Goal: Complete application form

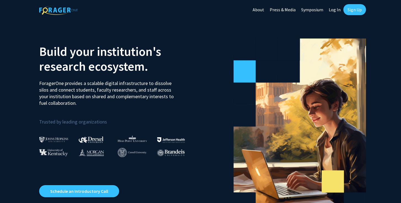
click at [333, 9] on link "Log In" at bounding box center [334, 9] width 17 height 19
select select
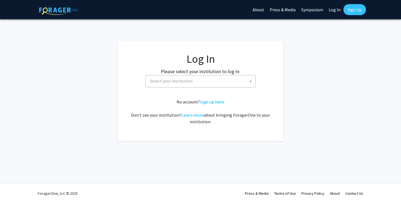
click at [238, 79] on span "Select your institution" at bounding box center [202, 81] width 108 height 11
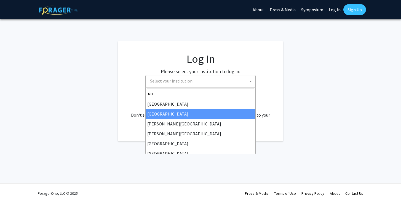
type input "u"
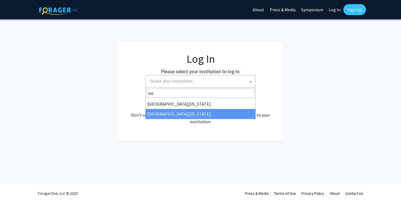
type input "mi"
select select "33"
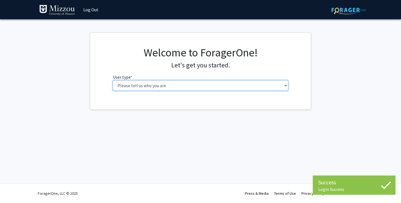
click at [246, 84] on select "Please tell us who you are Undergraduate Student Master's Student Doctoral Cand…" at bounding box center [201, 86] width 176 height 10
select select "3: doc"
click at [113, 81] on select "Please tell us who you are Undergraduate Student Master's Student Doctoral Cand…" at bounding box center [201, 86] width 176 height 10
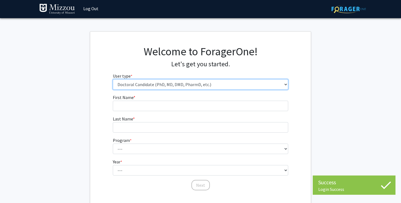
scroll to position [12, 0]
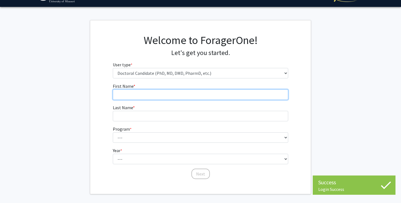
click at [196, 93] on input "First Name * required" at bounding box center [201, 95] width 176 height 10
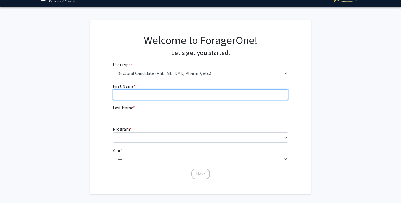
type input "Haoyuan"
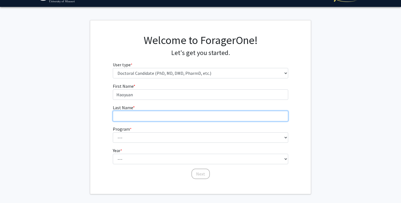
type input "Qu"
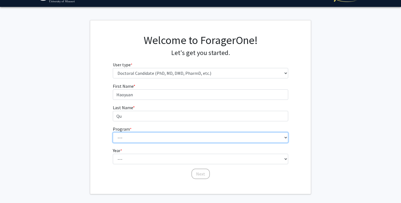
click at [161, 140] on select "--- Accountancy Agricultural and Applied Economics Agricultural Education Ancie…" at bounding box center [201, 138] width 176 height 10
select select "24: 973"
click at [113, 133] on select "--- Accountancy Agricultural and Applied Economics Agricultural Education Ancie…" at bounding box center [201, 138] width 176 height 10
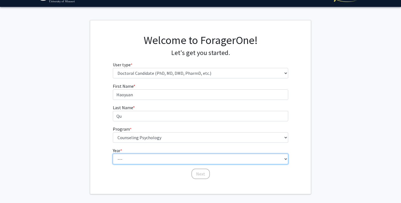
click at [157, 163] on select "--- First Year Second Year Third Year Fourth Year Fifth Year Sixth Year Seventh…" at bounding box center [201, 159] width 176 height 10
select select "2: second_year"
click at [113, 154] on select "--- First Year Second Year Third Year Fourth Year Fifth Year Sixth Year Seventh…" at bounding box center [201, 159] width 176 height 10
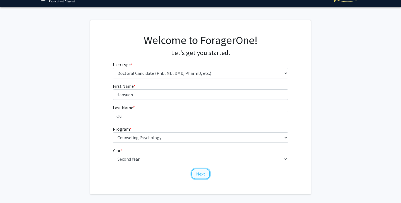
click at [202, 175] on button "Next" at bounding box center [200, 174] width 18 height 10
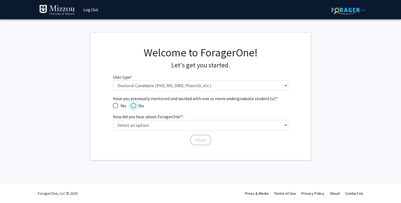
click at [137, 105] on span "No" at bounding box center [140, 106] width 8 height 7
click at [136, 105] on input "No" at bounding box center [134, 106] width 6 height 6
radio input "true"
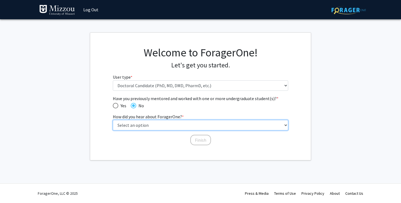
click at [200, 125] on select "Select an option Peer/student recommendation Faculty/staff recommendation Unive…" at bounding box center [201, 125] width 176 height 10
click at [113, 120] on select "Select an option Peer/student recommendation Faculty/staff recommendation Unive…" at bounding box center [201, 125] width 176 height 10
click at [193, 126] on select "Select an option Peer/student recommendation Faculty/staff recommendation Unive…" at bounding box center [201, 125] width 176 height 10
select select "2: faculty_recommendation"
click at [113, 120] on select "Select an option Peer/student recommendation Faculty/staff recommendation Unive…" at bounding box center [201, 125] width 176 height 10
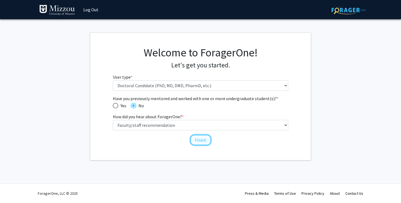
click at [202, 141] on button "Finish" at bounding box center [200, 140] width 21 height 10
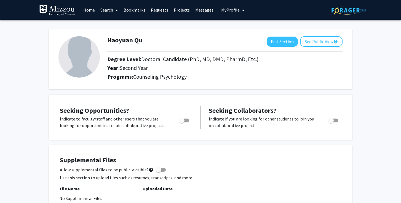
click at [90, 11] on link "Home" at bounding box center [89, 9] width 17 height 19
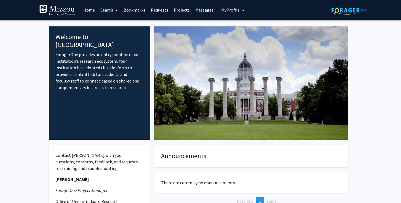
click at [112, 9] on link "Search" at bounding box center [109, 9] width 23 height 19
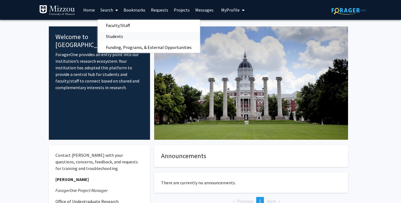
click at [133, 37] on link "Students" at bounding box center [149, 36] width 102 height 8
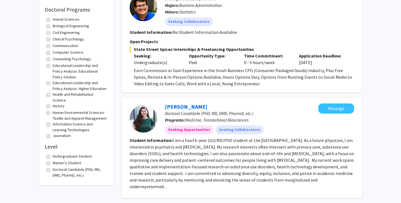
scroll to position [157, 0]
